Goal: Find specific page/section: Find specific page/section

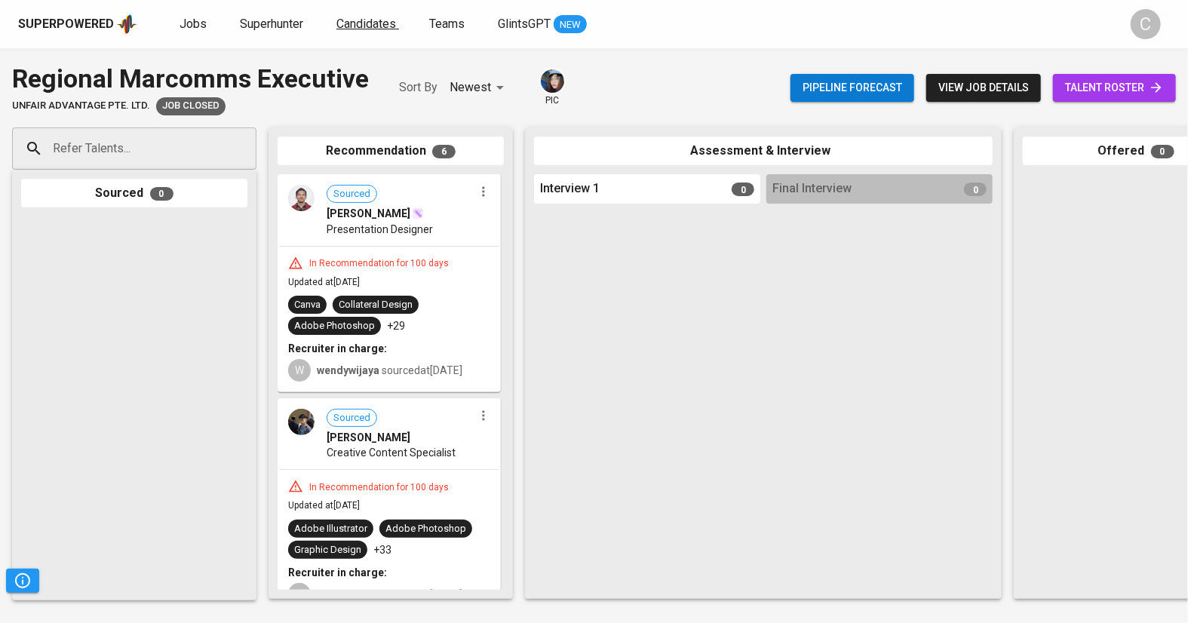
click at [370, 20] on span "Candidates" at bounding box center [366, 24] width 60 height 14
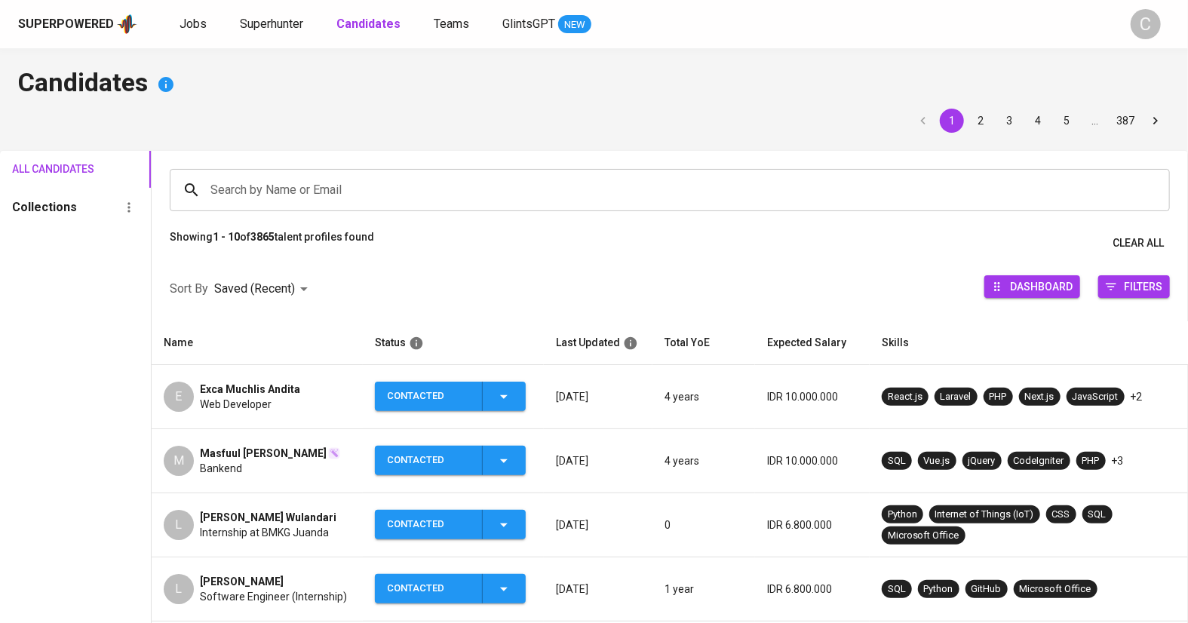
click at [327, 180] on input "Search by Name or Email" at bounding box center [674, 190] width 934 height 29
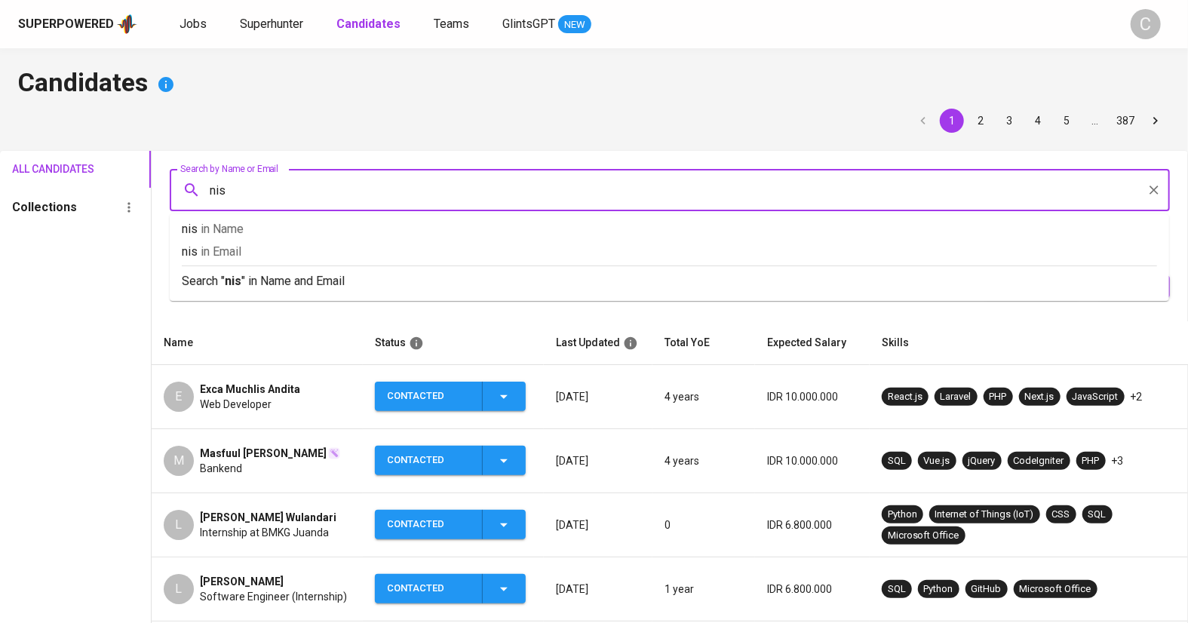
type input "nisa"
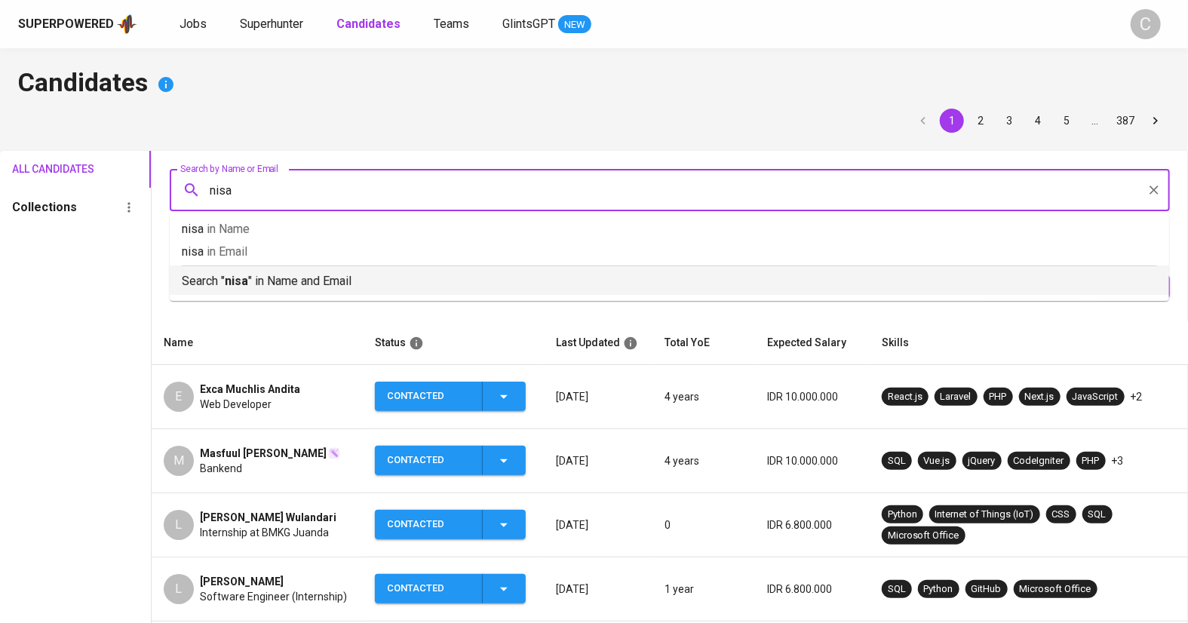
click at [315, 278] on p "Search " nisa " in Name and Email" at bounding box center [669, 281] width 975 height 18
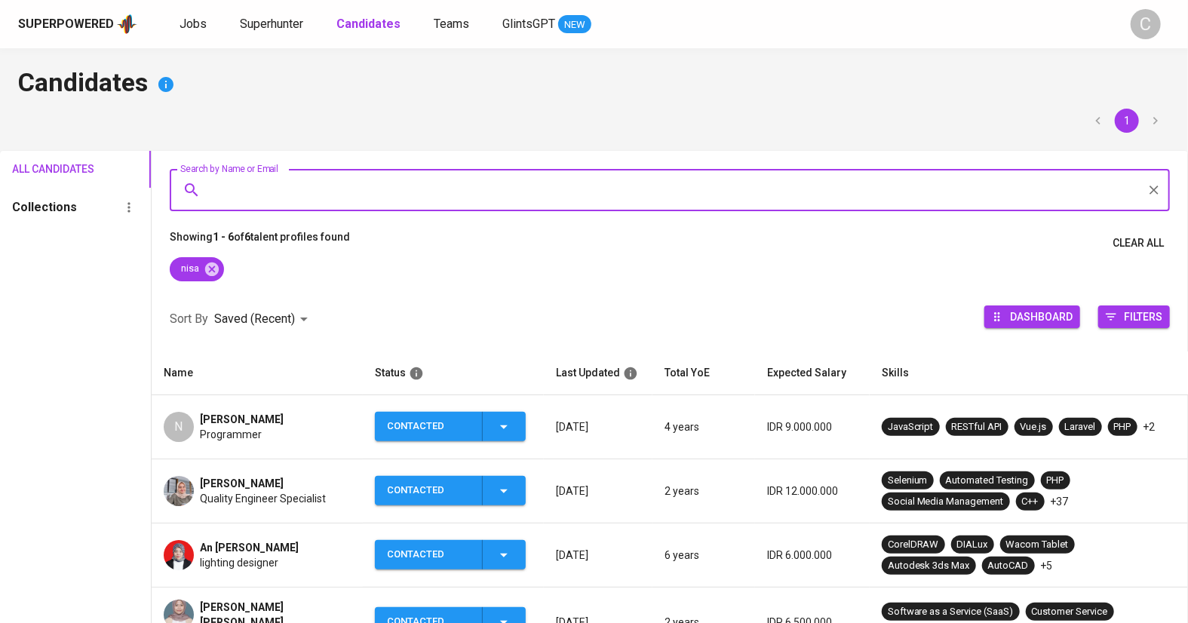
click at [311, 434] on div "N Nisa Agustina Programmer" at bounding box center [257, 427] width 187 height 30
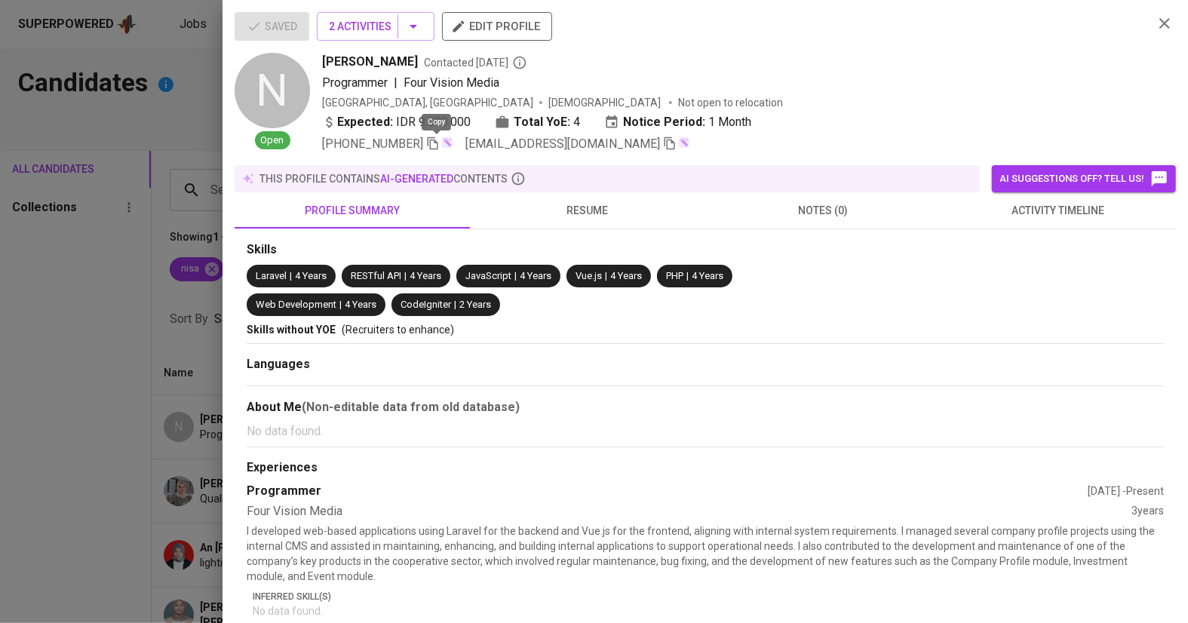
click at [440, 137] on icon "button" at bounding box center [433, 144] width 14 height 14
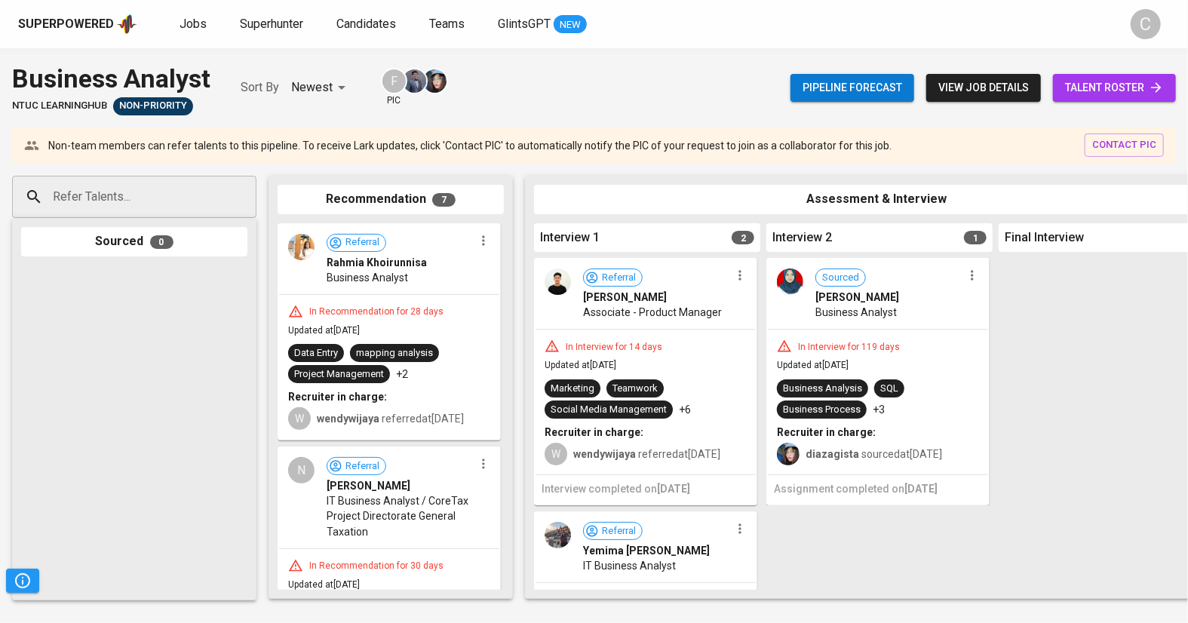
click at [1107, 88] on span "talent roster" at bounding box center [1114, 87] width 99 height 19
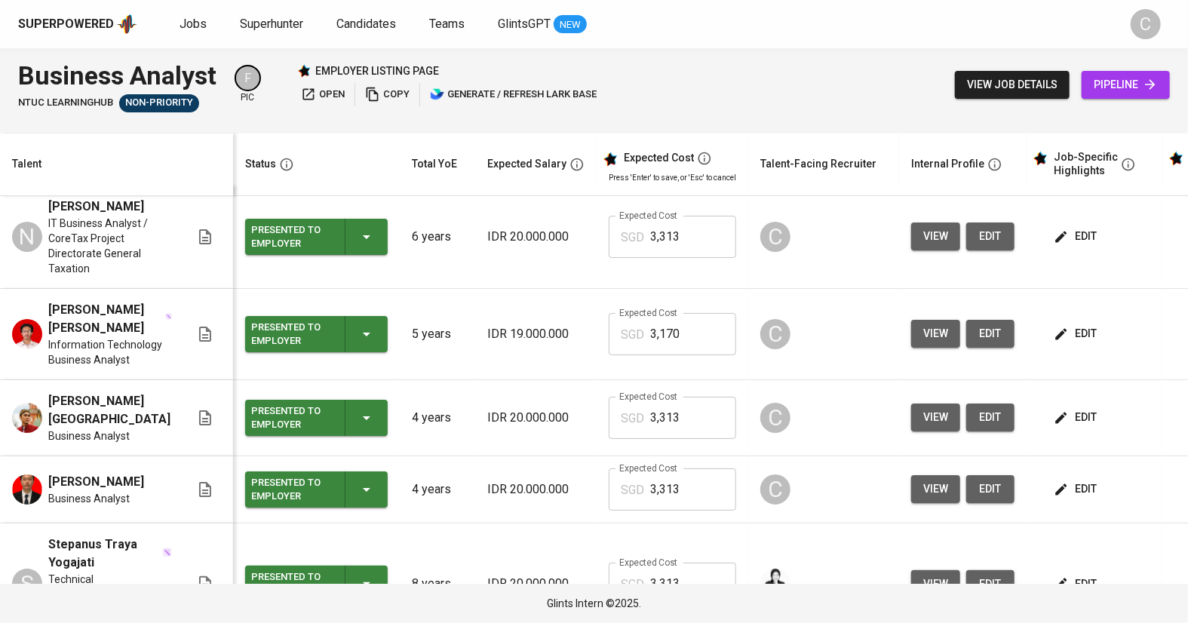
scroll to position [10, 0]
click at [923, 244] on span "view" at bounding box center [935, 237] width 25 height 19
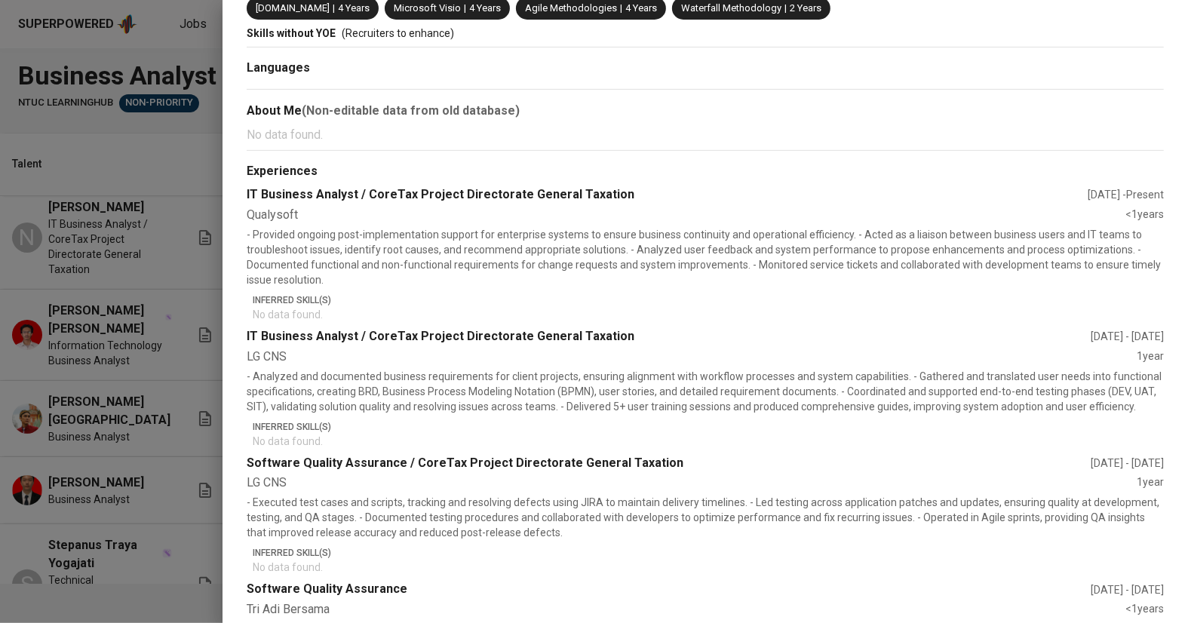
scroll to position [404, 0]
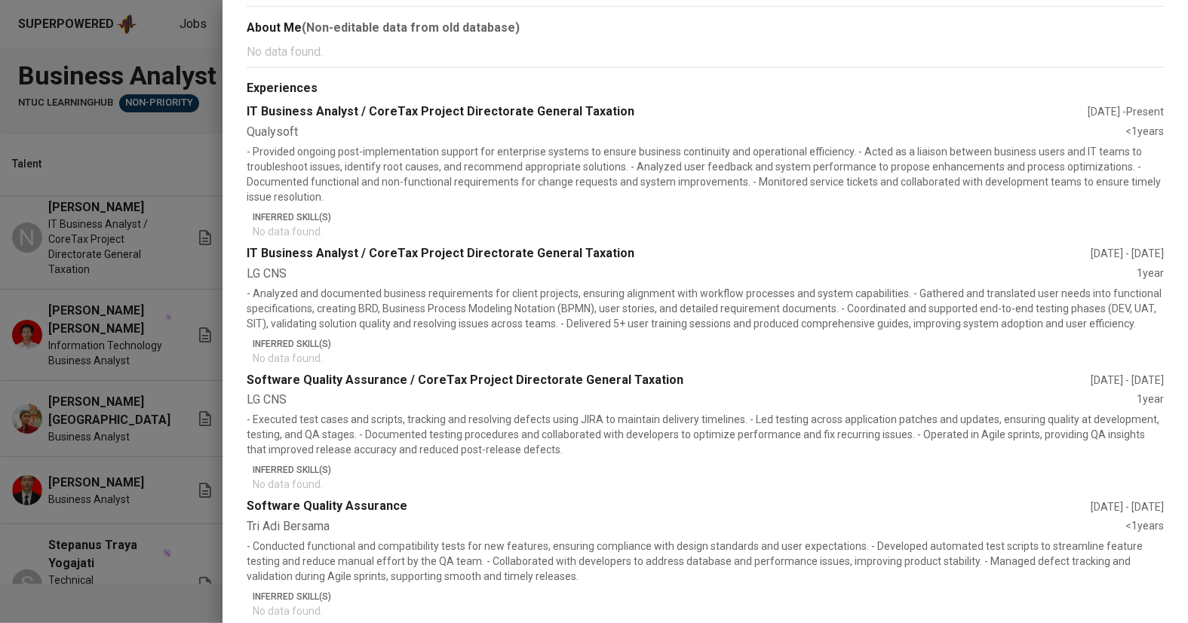
click at [97, 343] on div at bounding box center [594, 311] width 1188 height 623
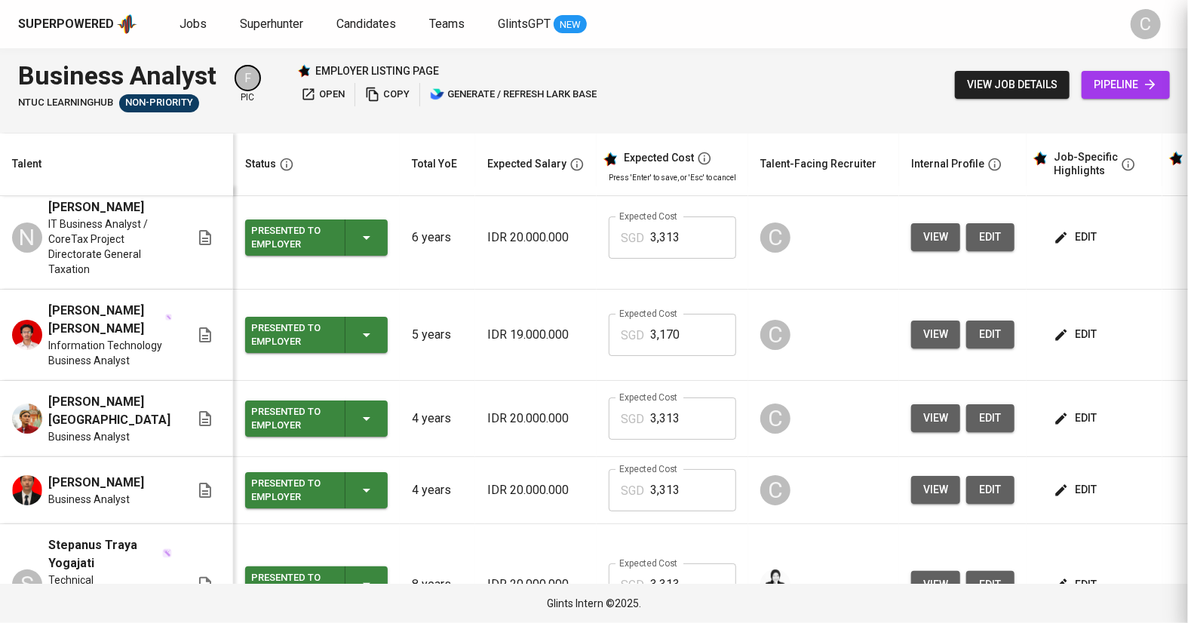
scroll to position [0, 0]
click at [928, 344] on span "view" at bounding box center [935, 334] width 25 height 19
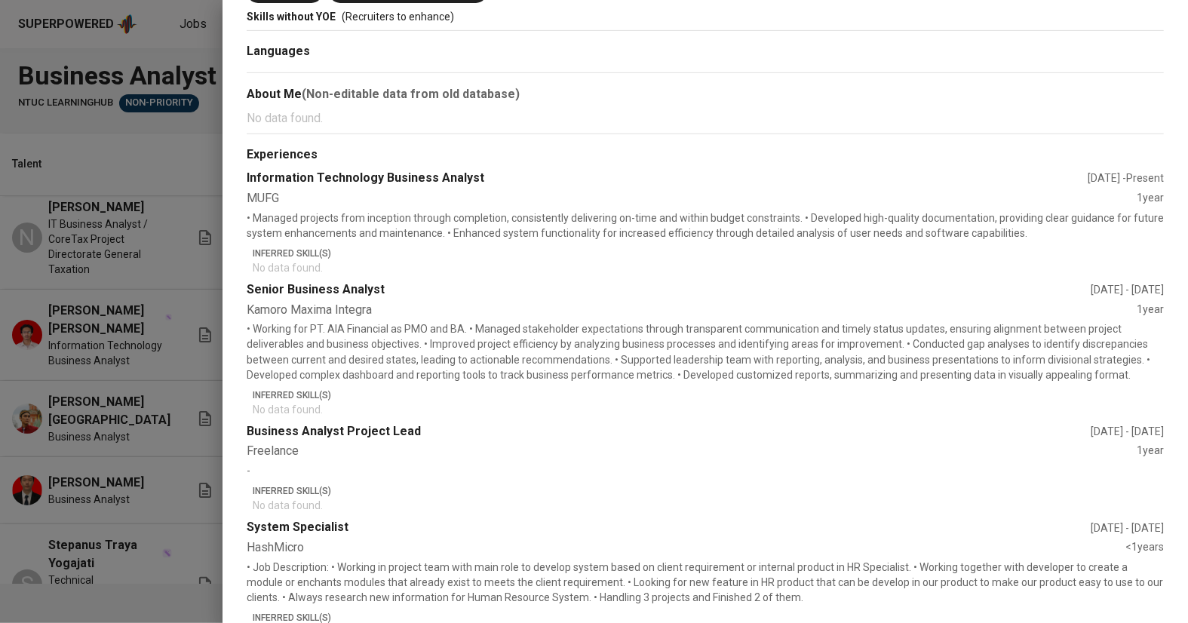
scroll to position [358, 0]
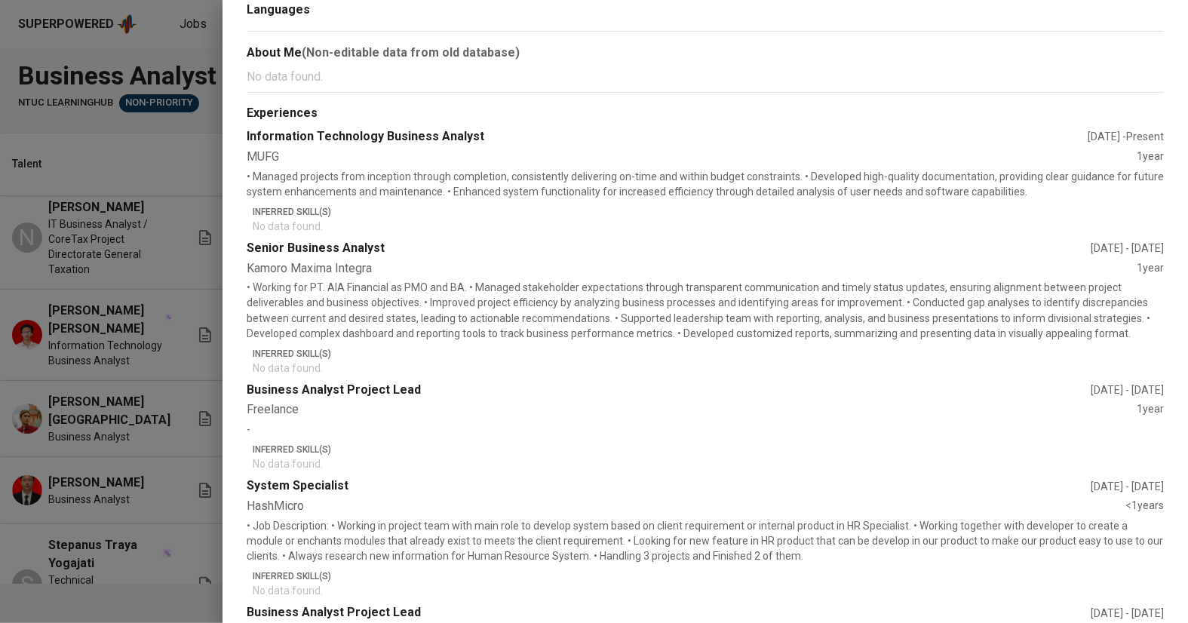
click at [130, 403] on div at bounding box center [594, 311] width 1188 height 623
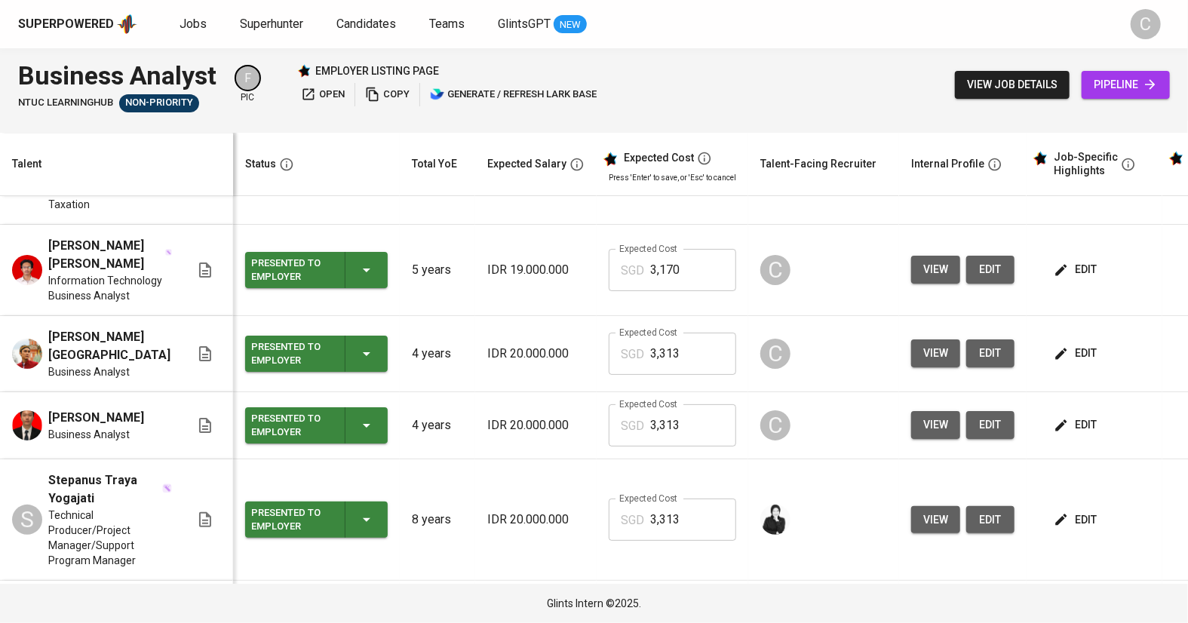
scroll to position [78, 0]
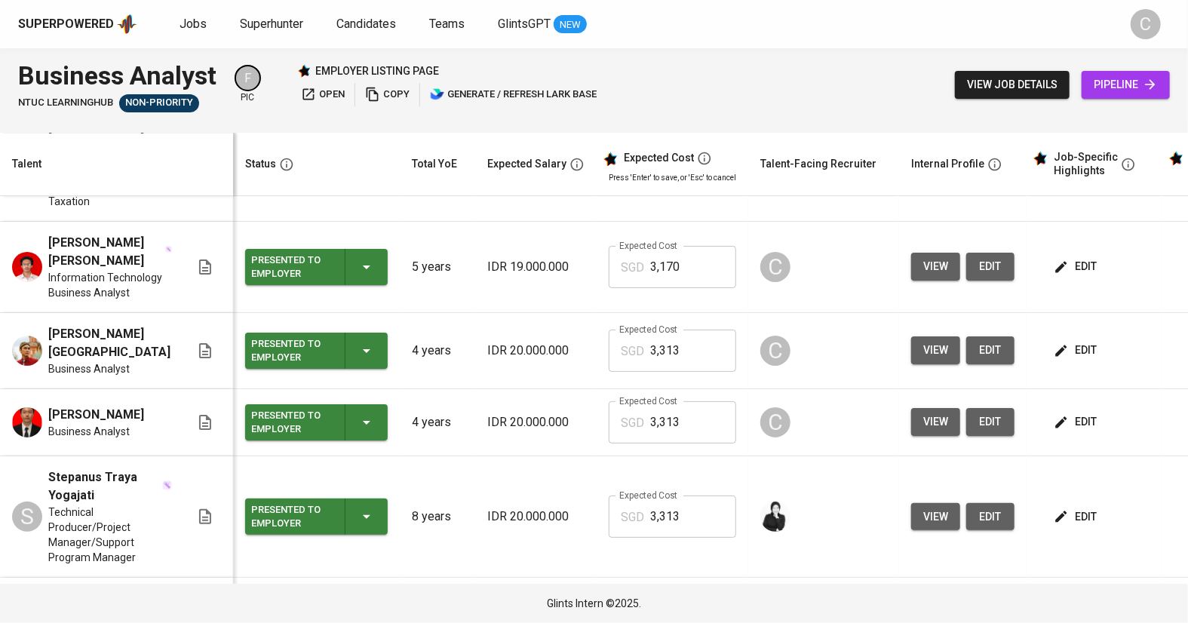
click at [923, 360] on span "view" at bounding box center [935, 350] width 25 height 19
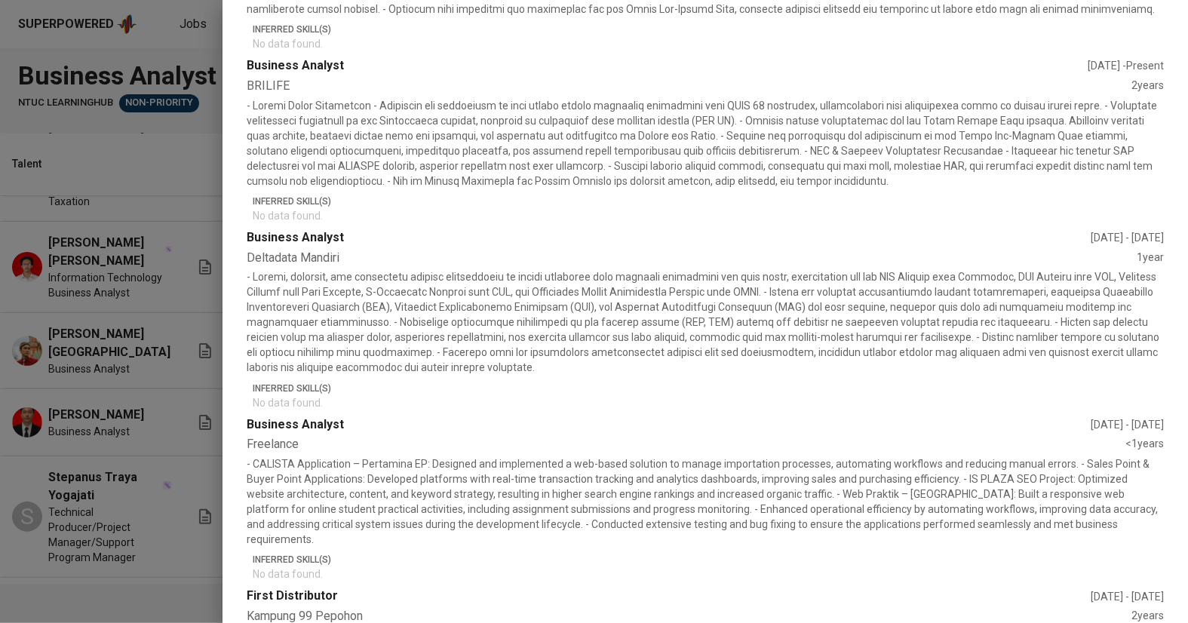
scroll to position [558, 0]
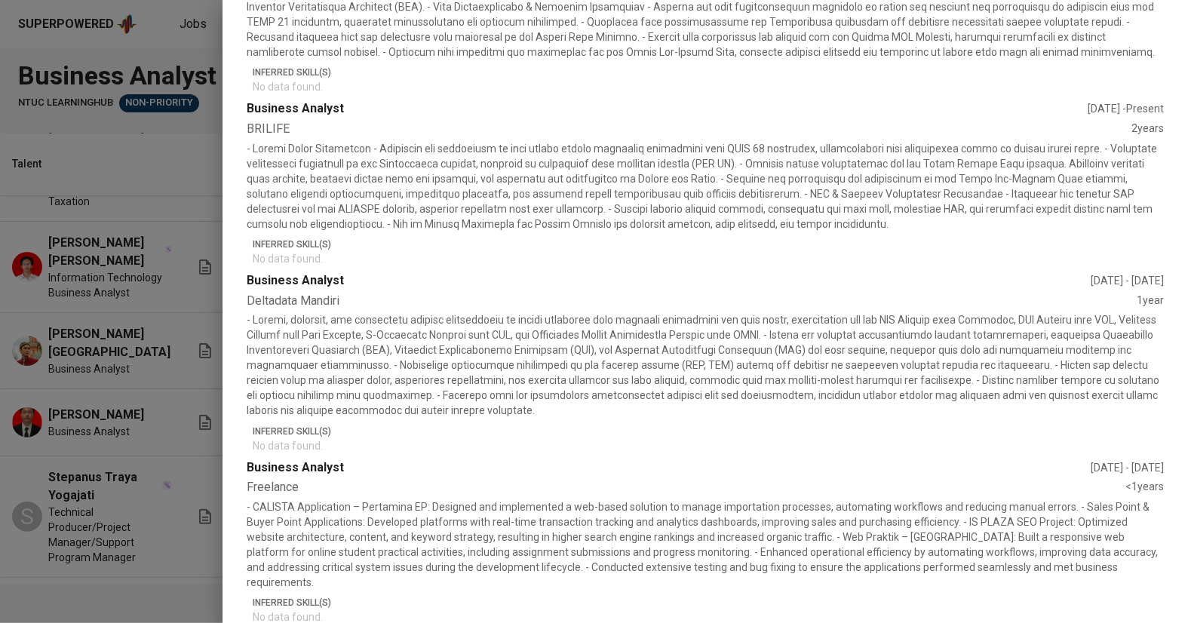
click at [100, 448] on div at bounding box center [594, 311] width 1188 height 623
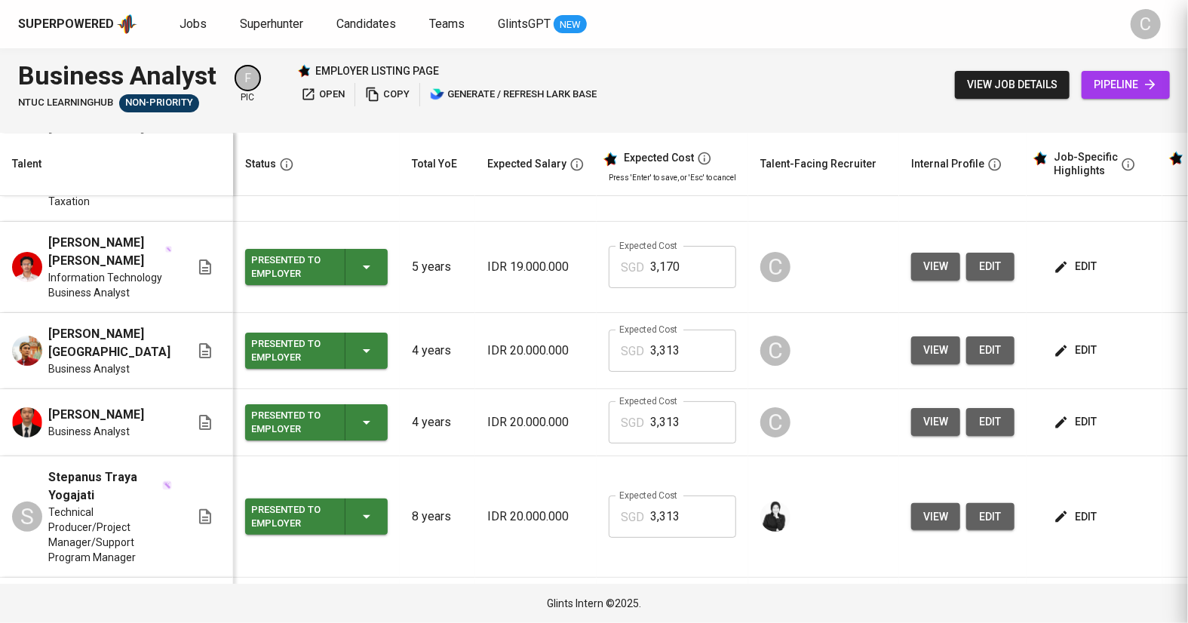
scroll to position [0, 0]
click at [911, 428] on button "view" at bounding box center [935, 422] width 49 height 28
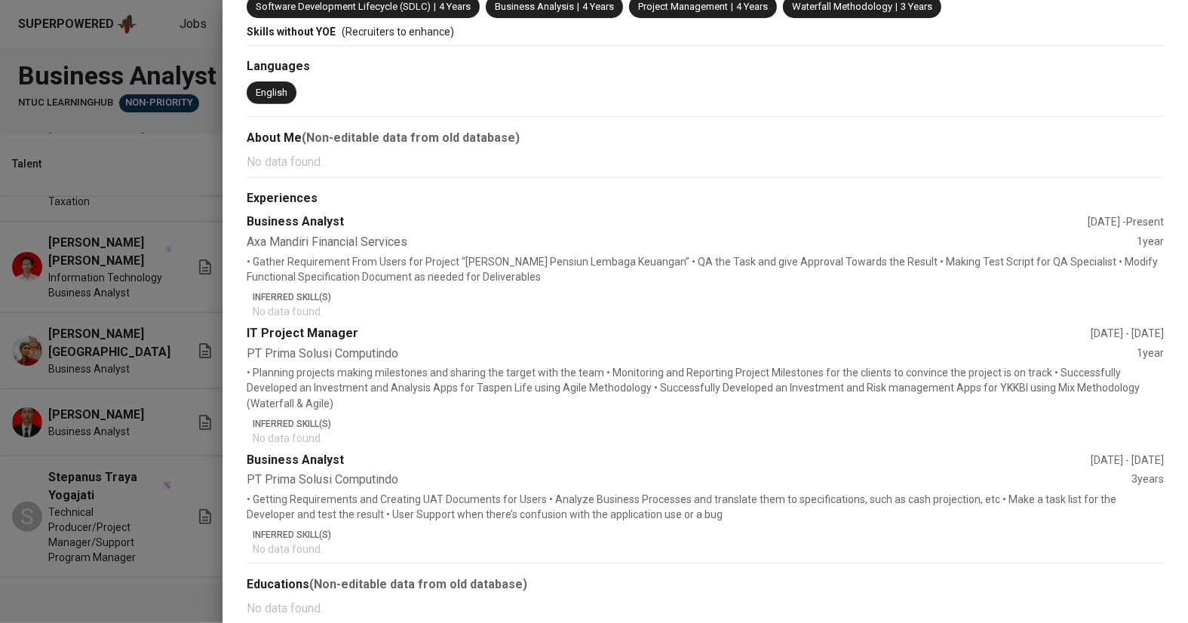
scroll to position [268, 0]
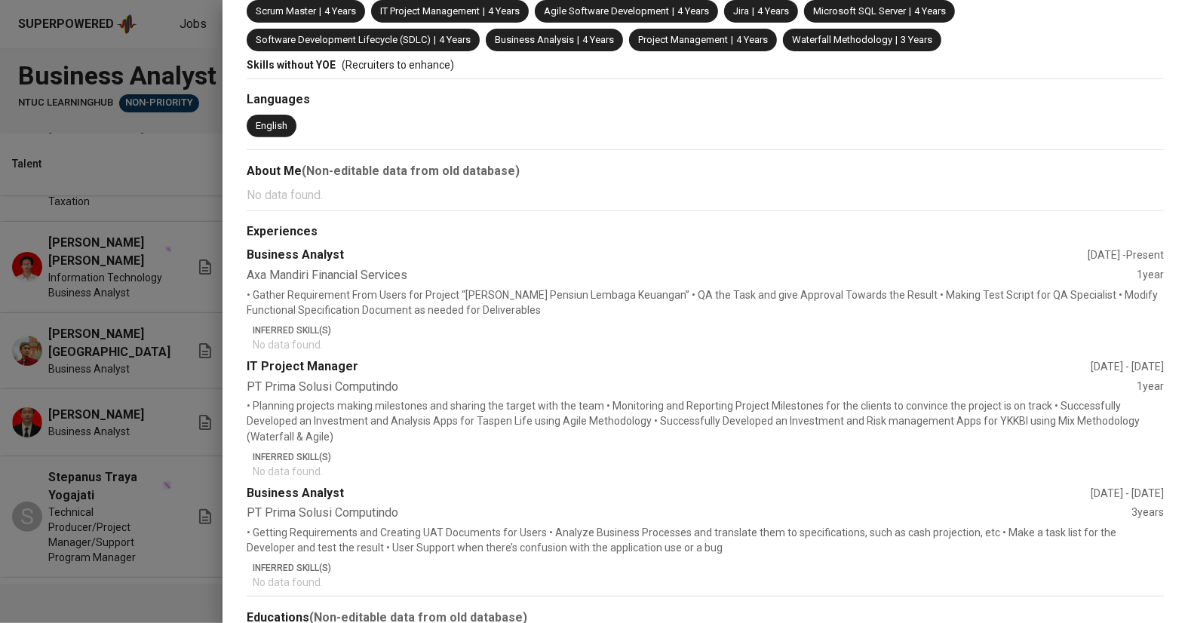
click at [0, 441] on div at bounding box center [594, 311] width 1188 height 623
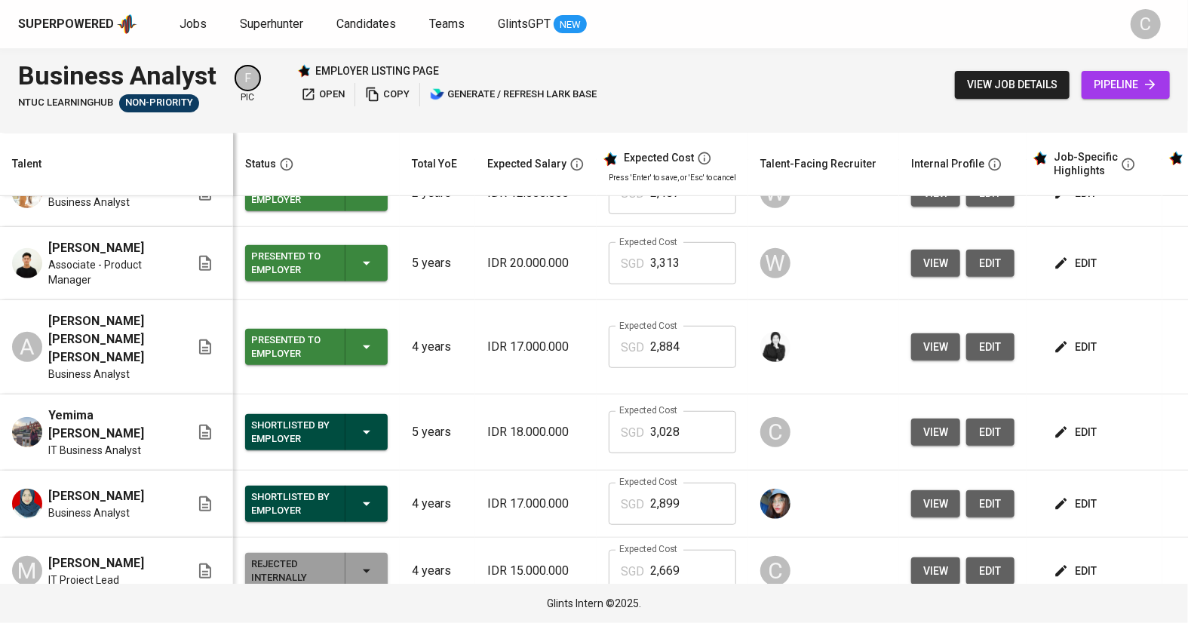
scroll to position [499, 0]
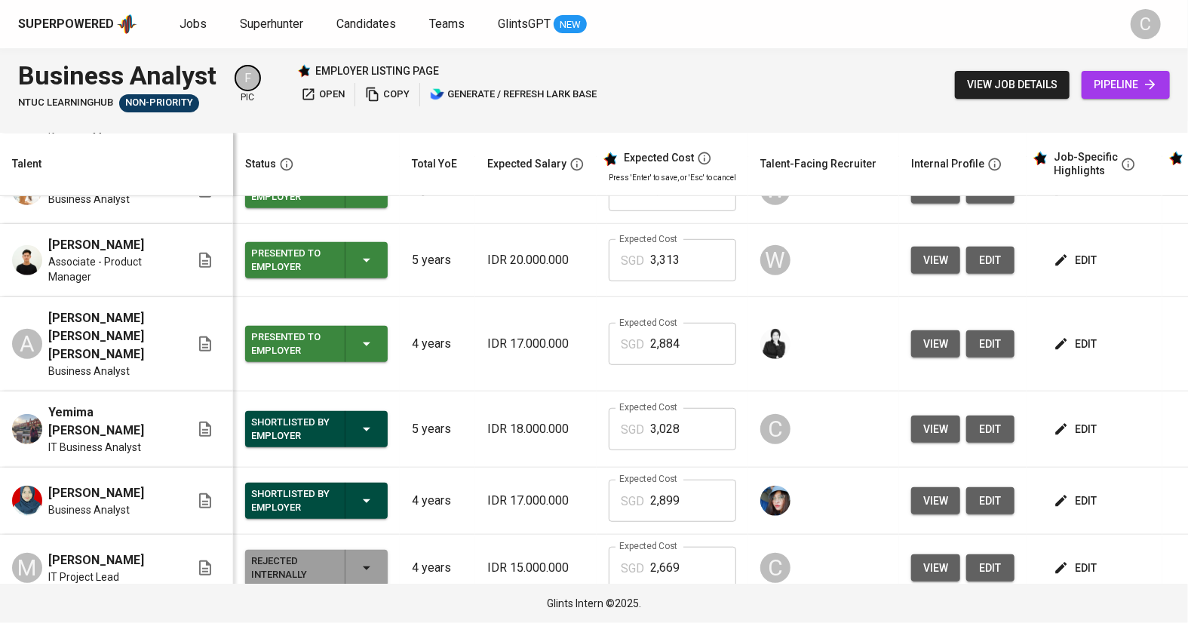
click at [933, 420] on span "view" at bounding box center [935, 429] width 25 height 19
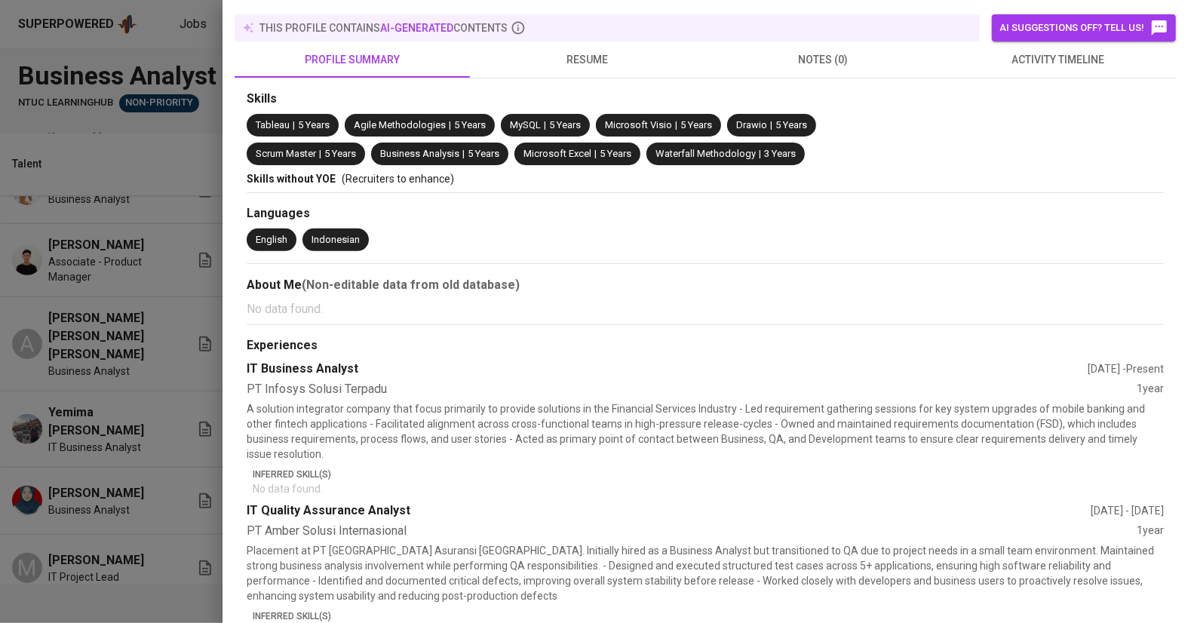
scroll to position [154, 0]
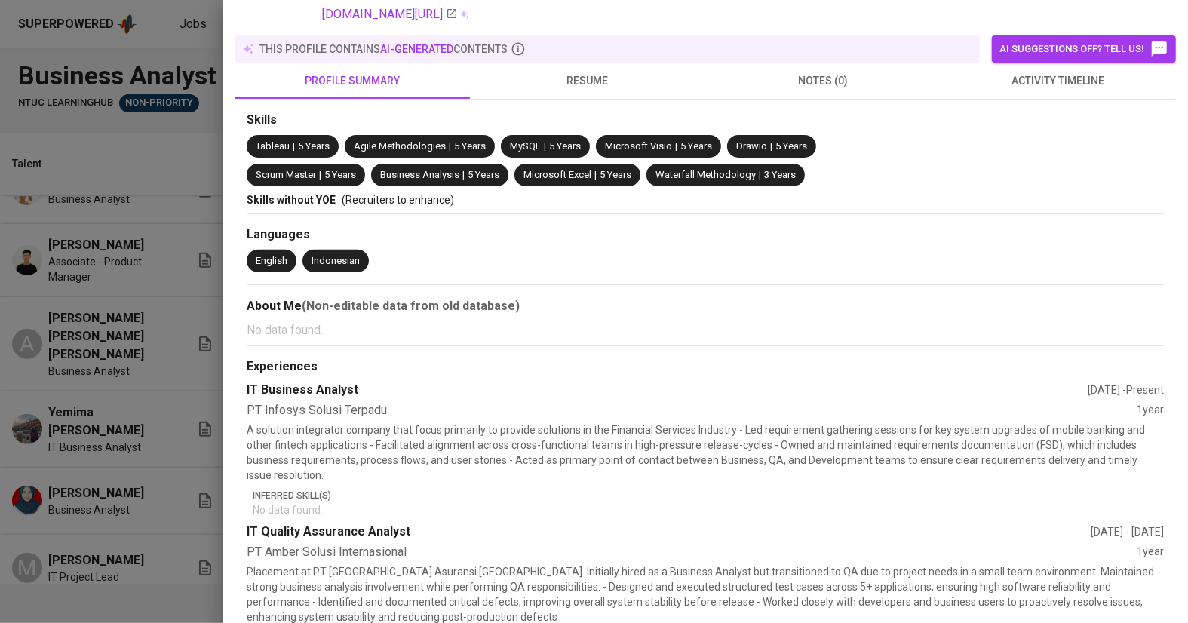
click at [144, 371] on div at bounding box center [594, 311] width 1188 height 623
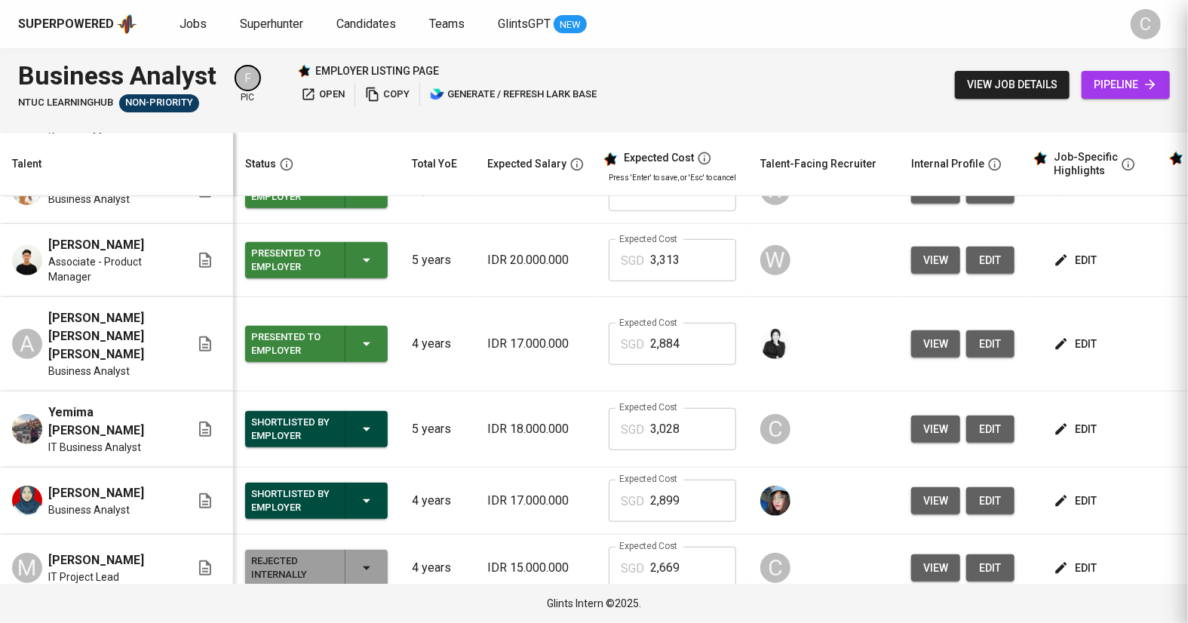
scroll to position [0, 0]
